Goal: Navigation & Orientation: Find specific page/section

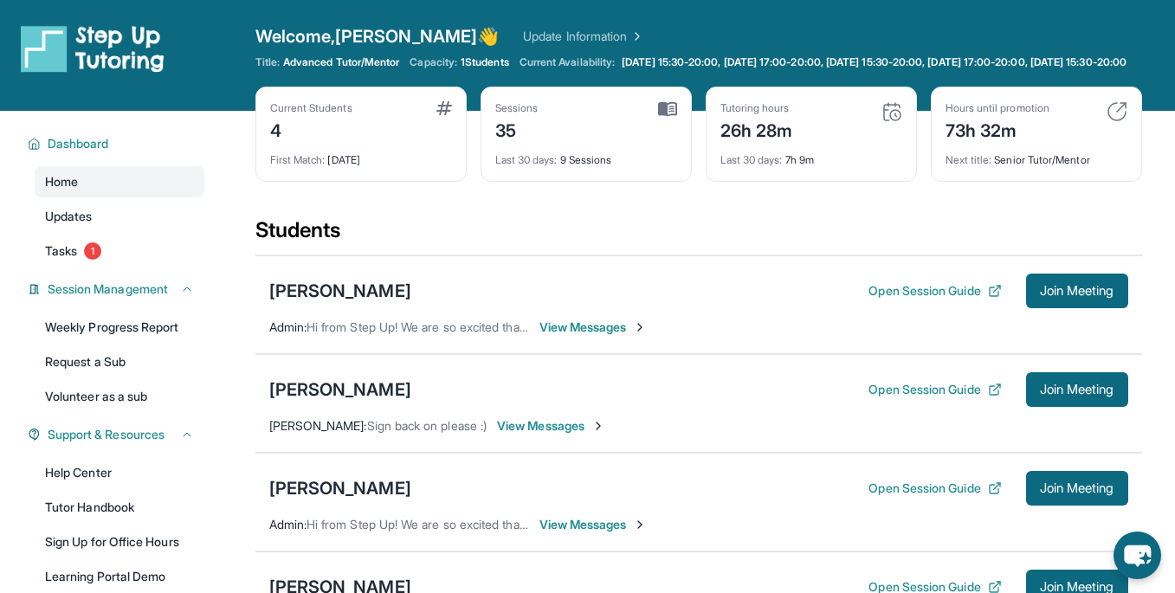
scroll to position [53, 0]
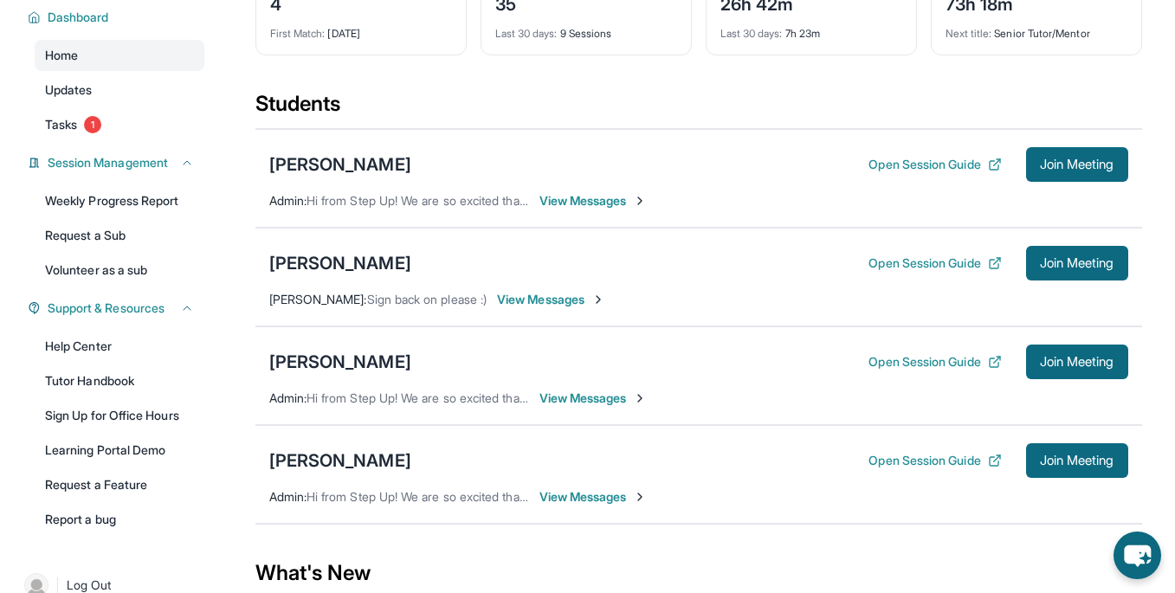
scroll to position [127, 0]
